Goal: Task Accomplishment & Management: Manage account settings

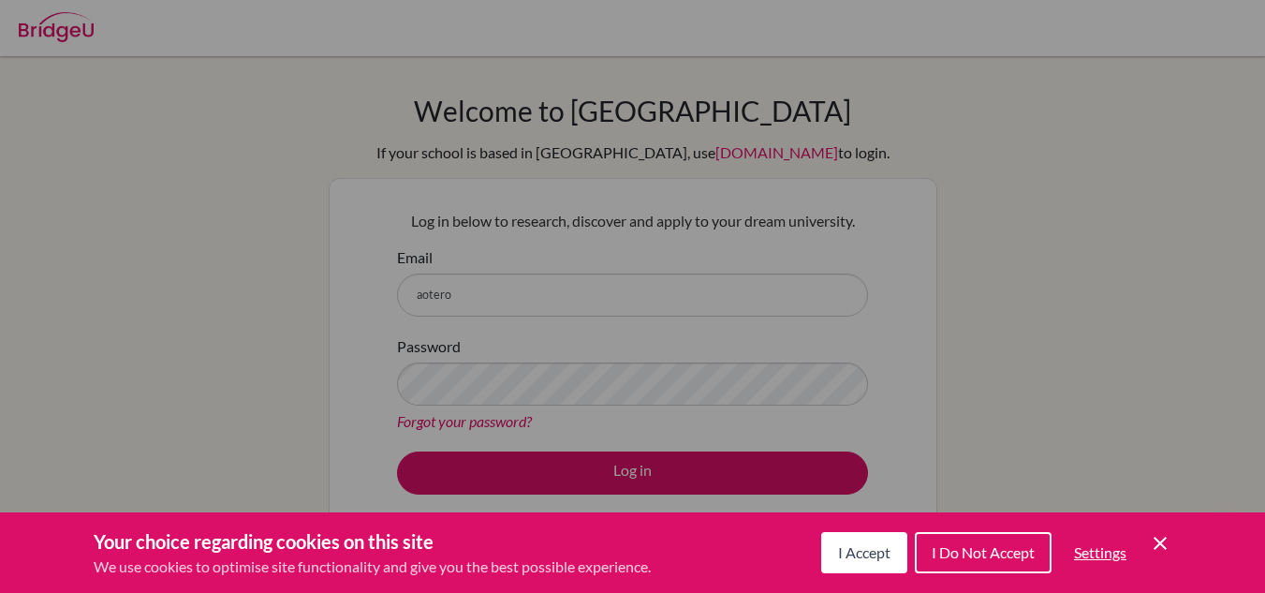
click at [868, 549] on span "I Accept" at bounding box center [864, 552] width 52 height 18
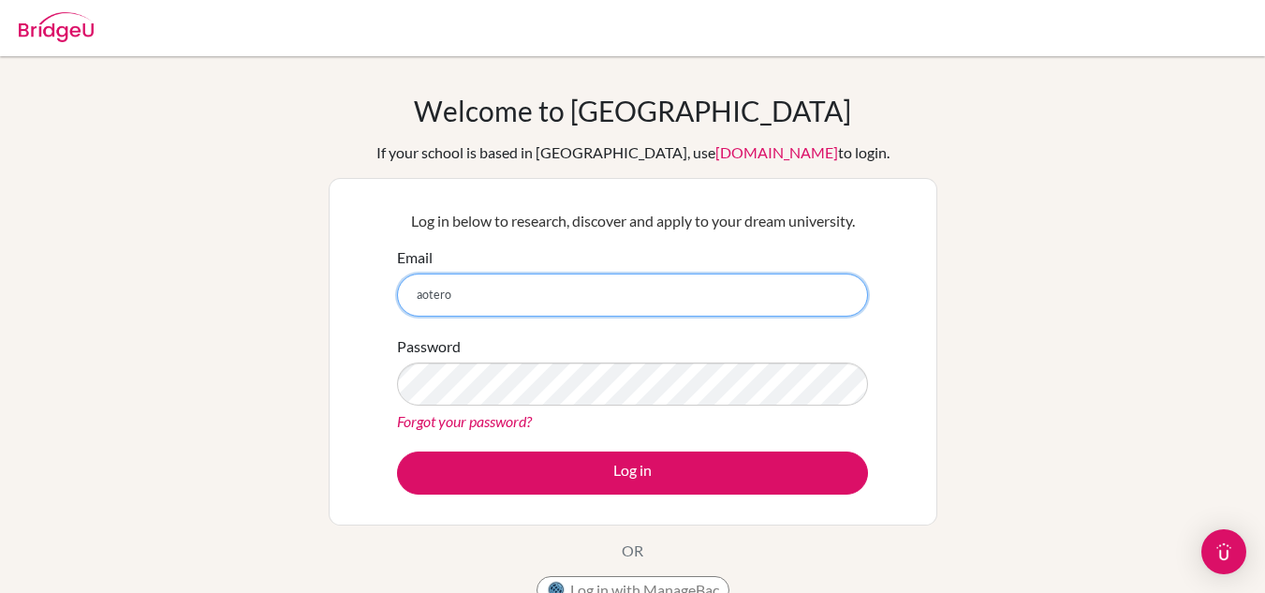
click at [537, 309] on input "aotero" at bounding box center [632, 295] width 471 height 43
click at [535, 309] on input "aotero" at bounding box center [632, 295] width 471 height 43
type input "[EMAIL_ADDRESS][DOMAIN_NAME]"
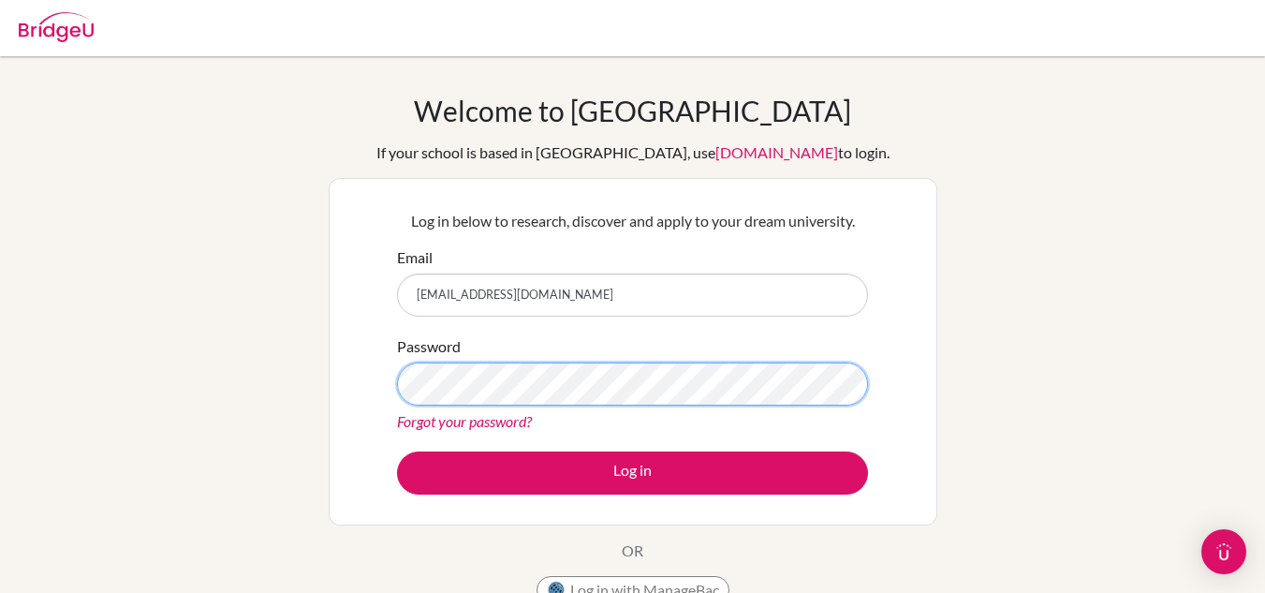
click at [397, 451] on button "Log in" at bounding box center [632, 472] width 471 height 43
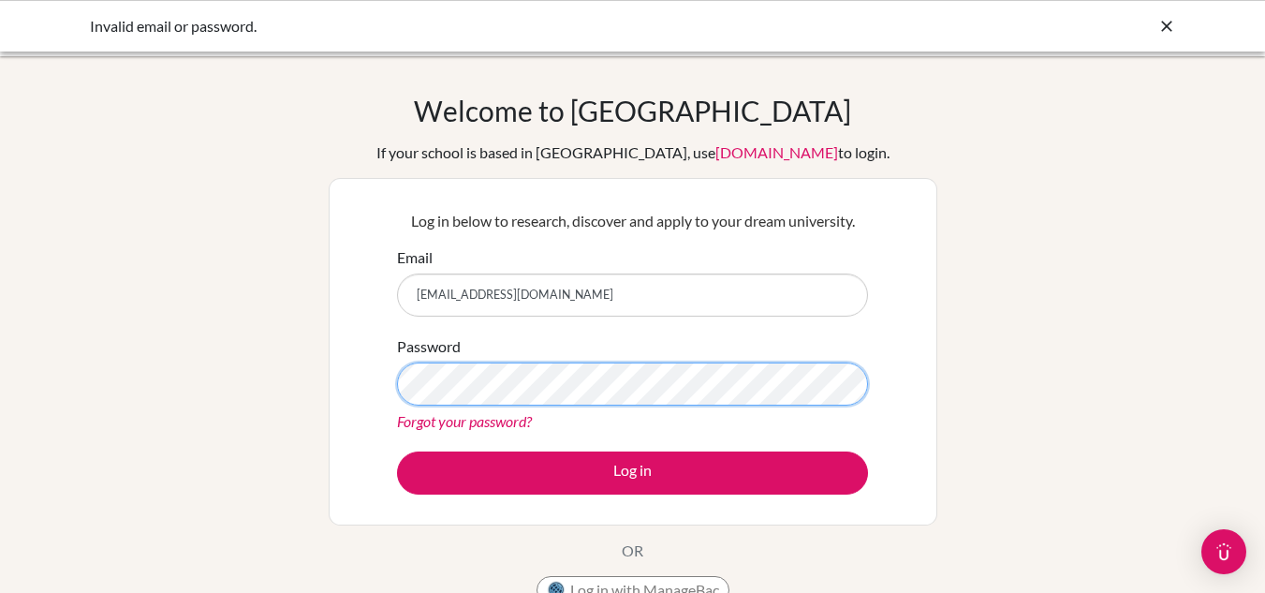
click at [397, 451] on button "Log in" at bounding box center [632, 472] width 471 height 43
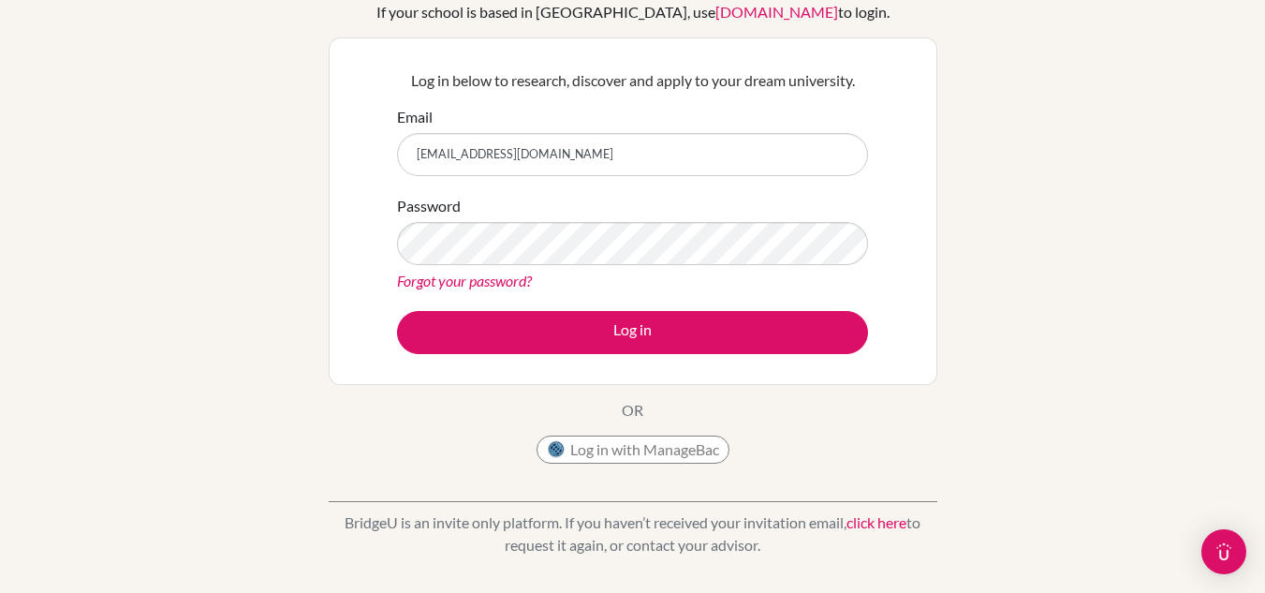
scroll to position [407, 0]
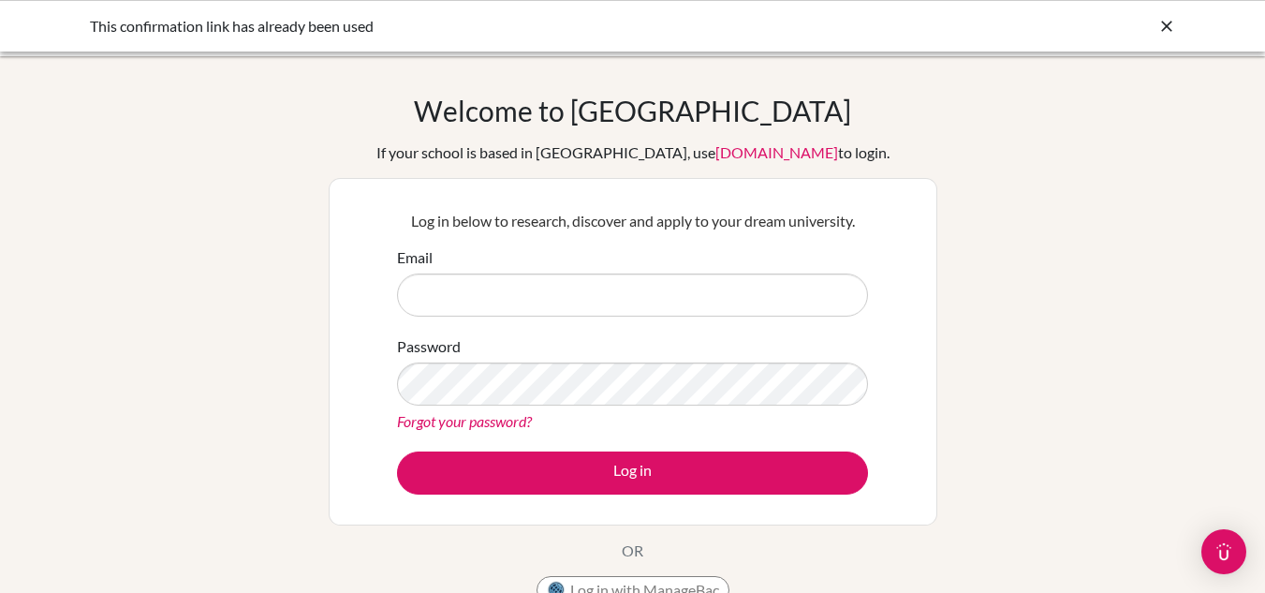
click at [1093, 33] on div "This confirmation link has already been used" at bounding box center [633, 26] width 1087 height 22
click at [1172, 13] on div "This confirmation link has already been used" at bounding box center [632, 26] width 1265 height 52
click at [1169, 21] on icon at bounding box center [1167, 26] width 19 height 19
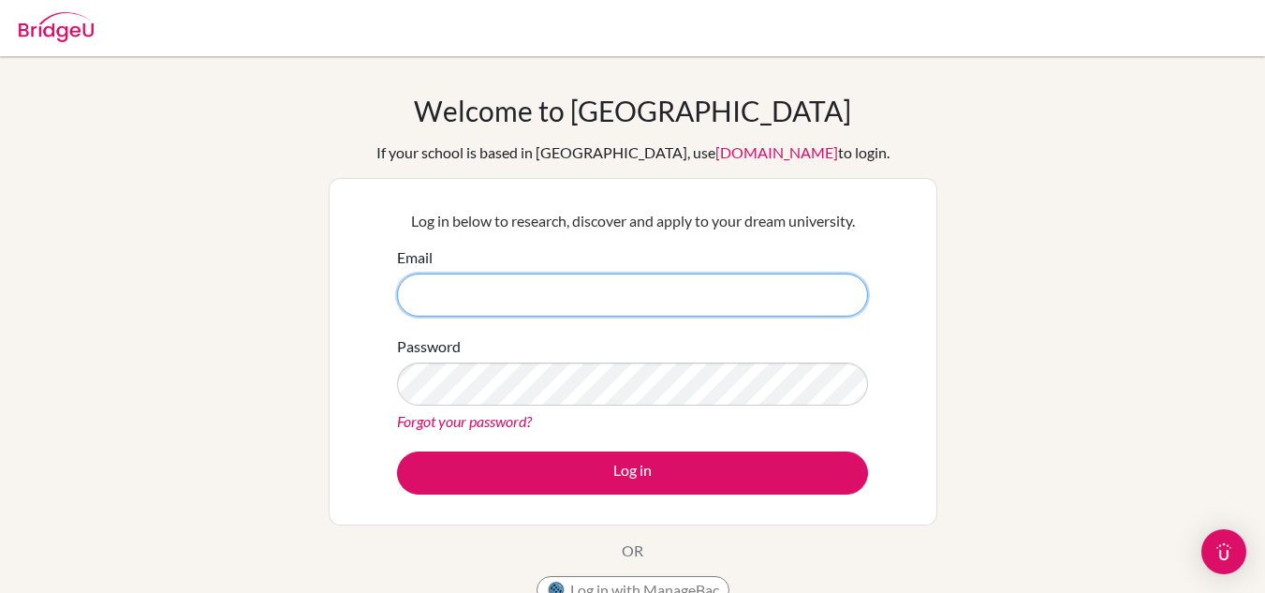
click at [602, 282] on input "Email" at bounding box center [632, 295] width 471 height 43
type input "[EMAIL_ADDRESS][DOMAIN_NAME]"
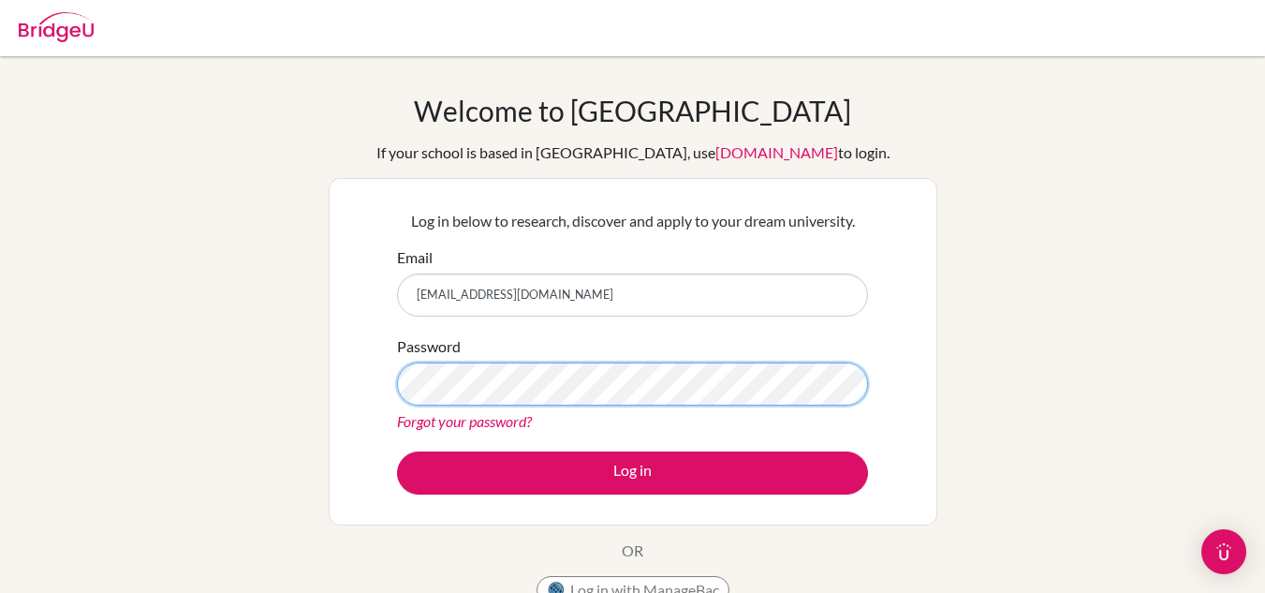
click at [397, 451] on button "Log in" at bounding box center [632, 472] width 471 height 43
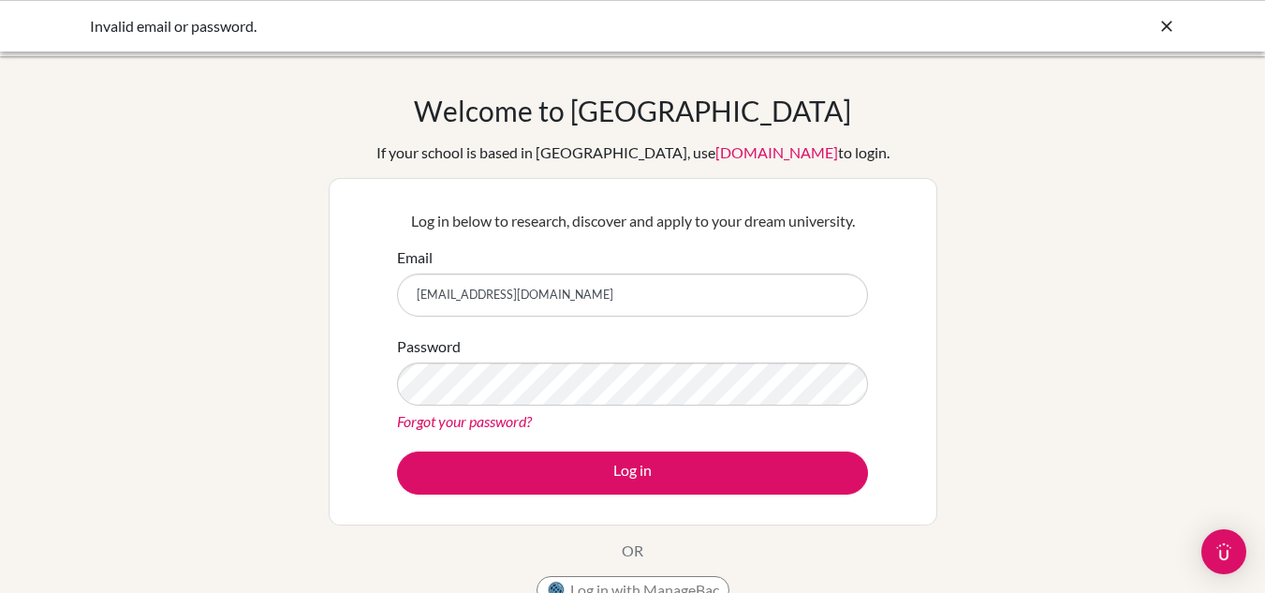
click at [500, 425] on link "Forgot your password?" at bounding box center [464, 421] width 135 height 18
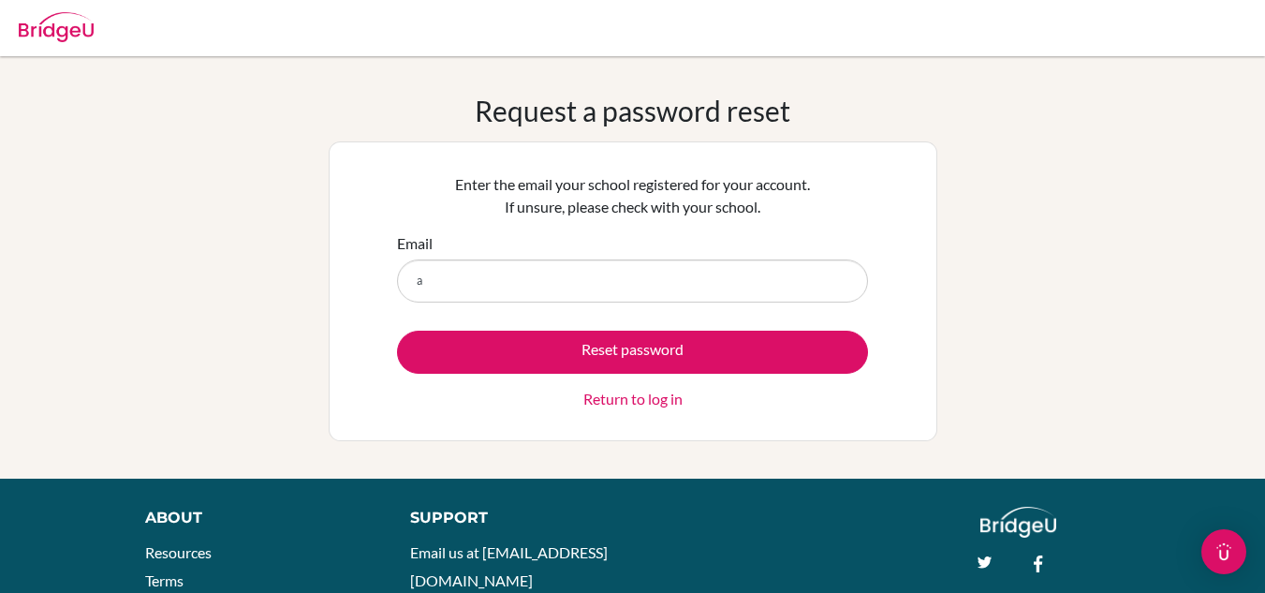
type input "[EMAIL_ADDRESS][DOMAIN_NAME]"
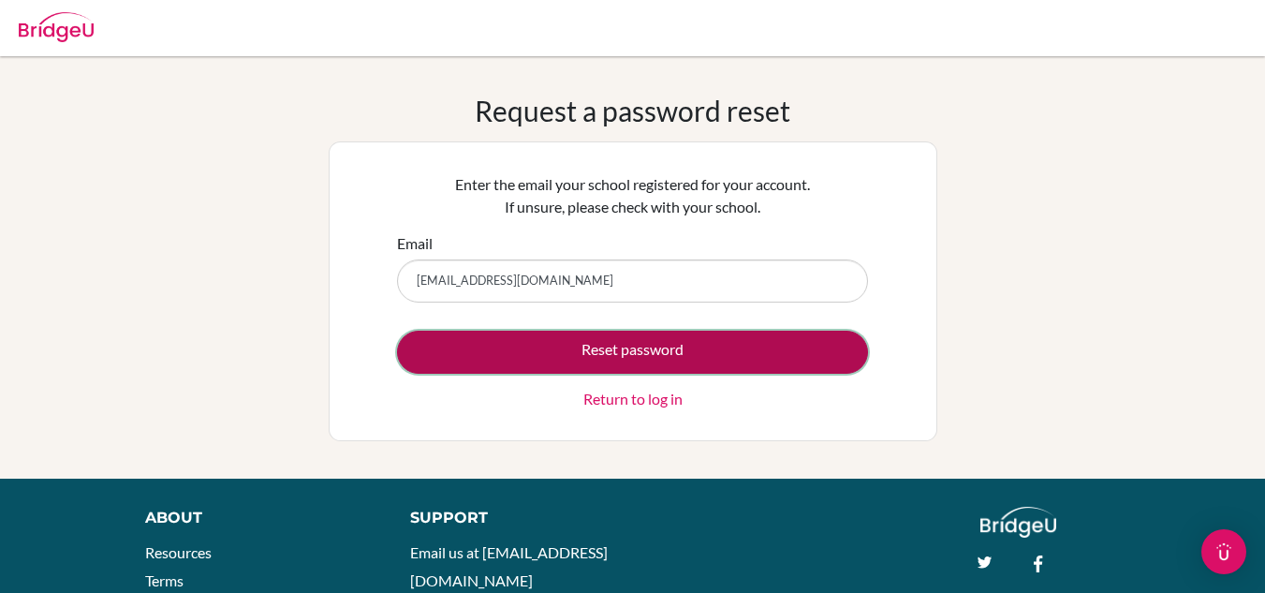
click at [680, 353] on button "Reset password" at bounding box center [632, 352] width 471 height 43
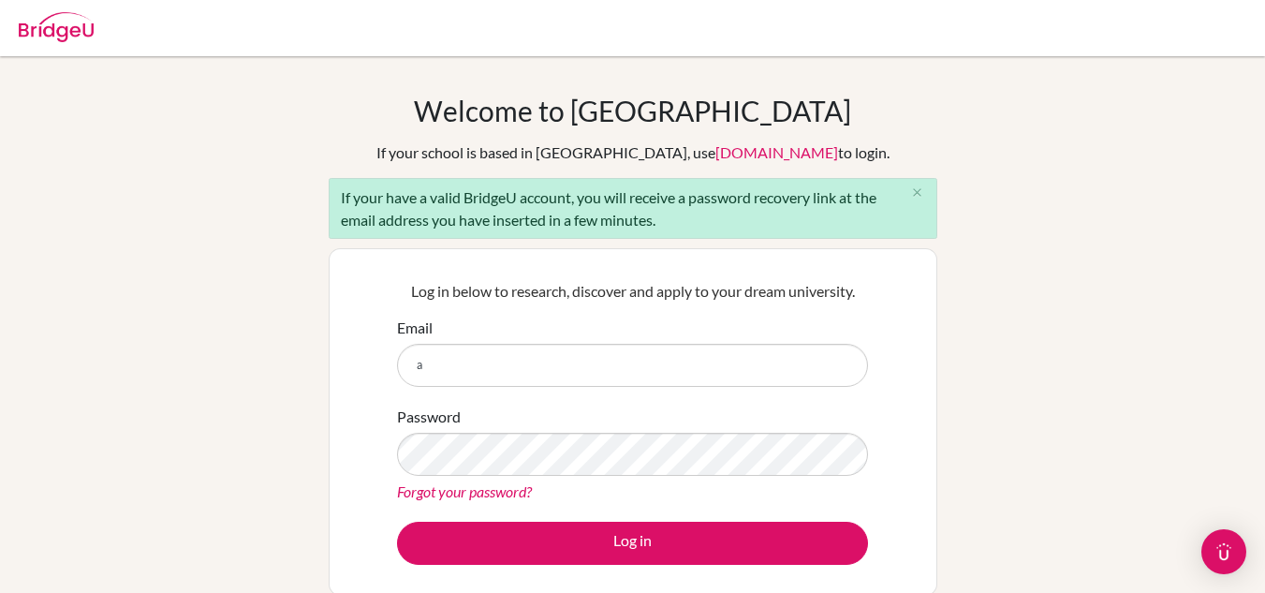
type input "[EMAIL_ADDRESS][DOMAIN_NAME]"
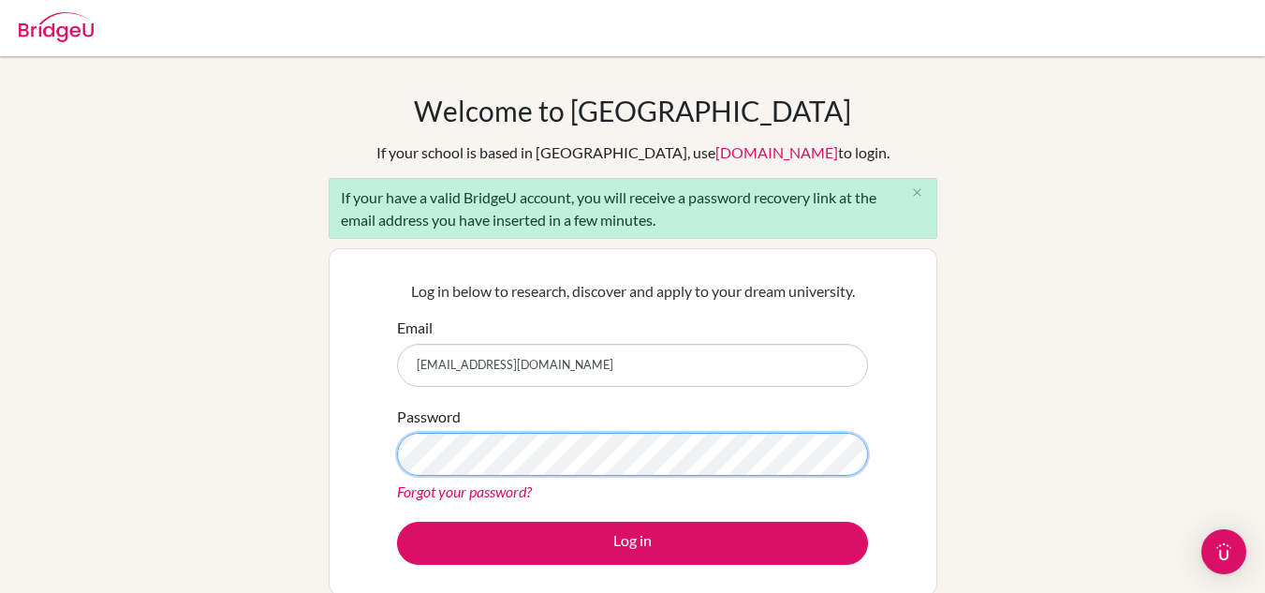
click at [397, 522] on button "Log in" at bounding box center [632, 543] width 471 height 43
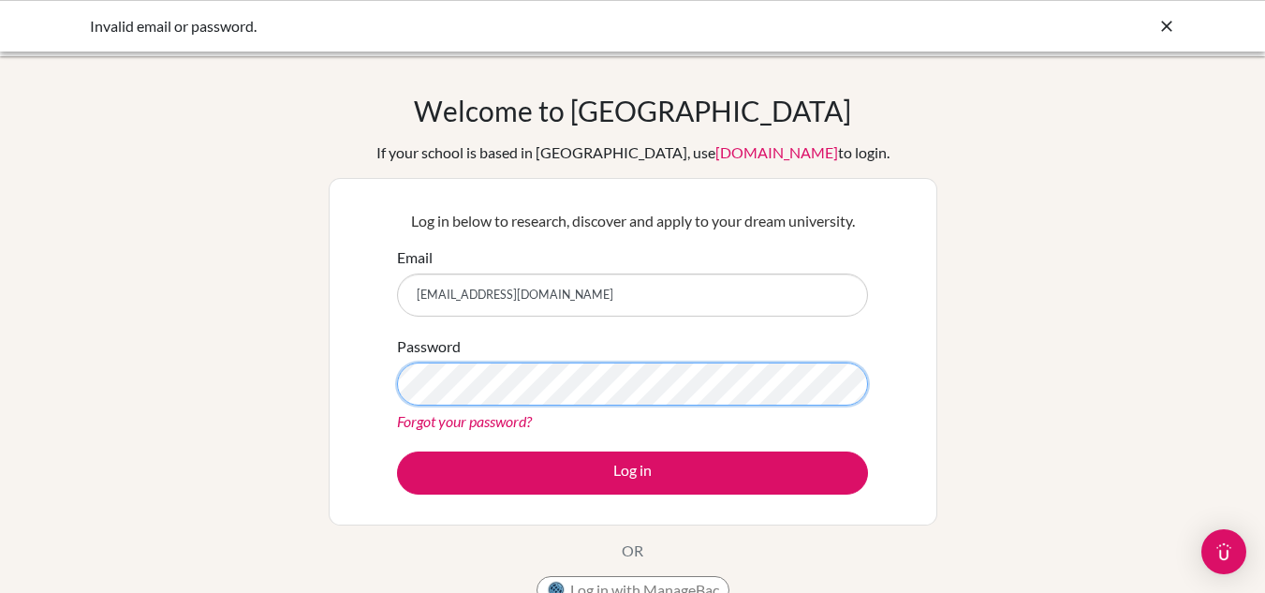
click at [397, 451] on button "Log in" at bounding box center [632, 472] width 471 height 43
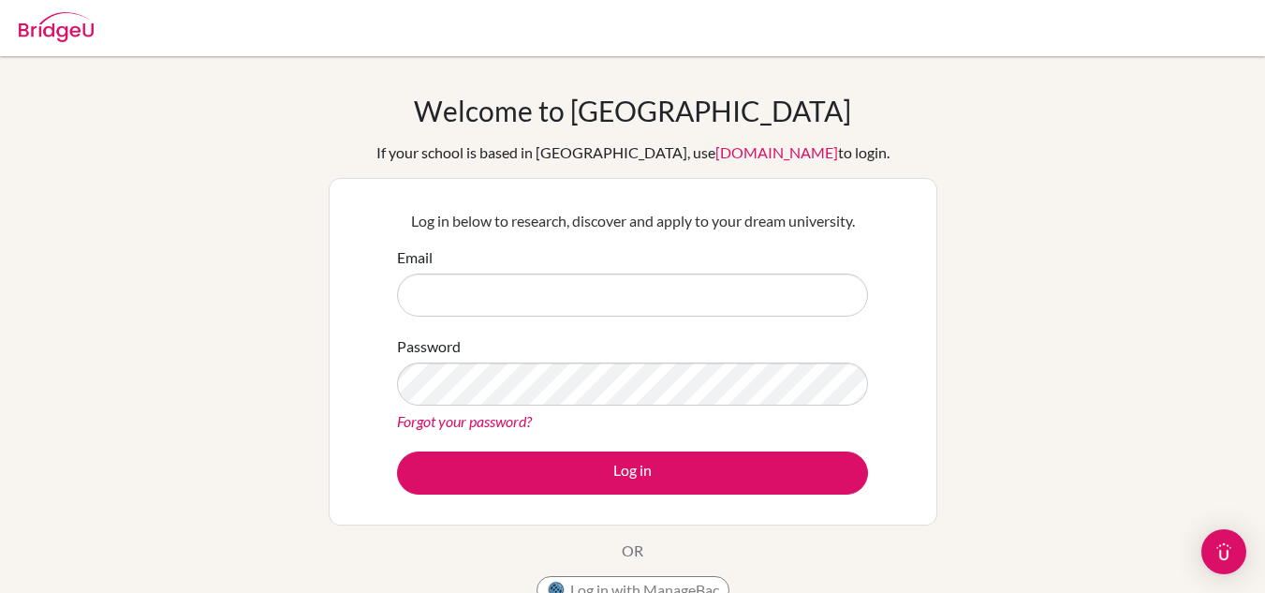
click at [613, 297] on input "Email" at bounding box center [632, 295] width 471 height 43
type input "aotero@notredanme.edu.ni"
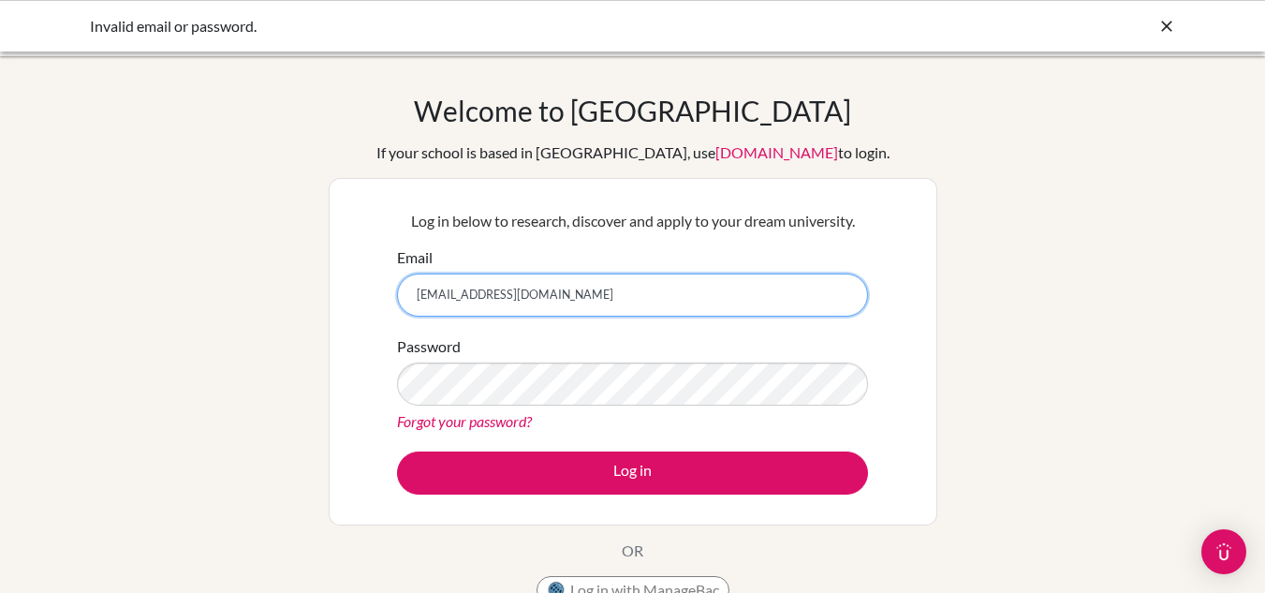
click at [532, 302] on input "[EMAIL_ADDRESS][DOMAIN_NAME]" at bounding box center [632, 295] width 471 height 43
click at [567, 297] on input "aotero@notredanme.edu.ni" at bounding box center [632, 295] width 471 height 43
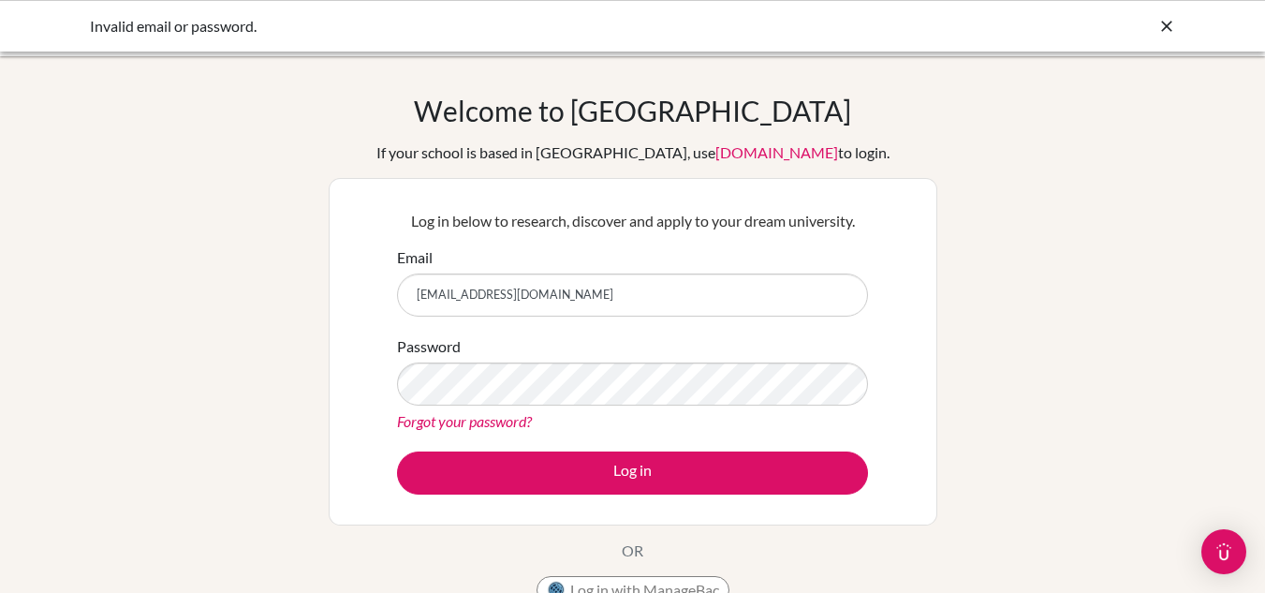
click at [594, 412] on div "Forgot your password?" at bounding box center [632, 421] width 471 height 22
click at [898, 108] on div "Welcome to [GEOGRAPHIC_DATA] If your school is based in [GEOGRAPHIC_DATA], use …" at bounding box center [633, 354] width 609 height 520
